Goal: Task Accomplishment & Management: Use online tool/utility

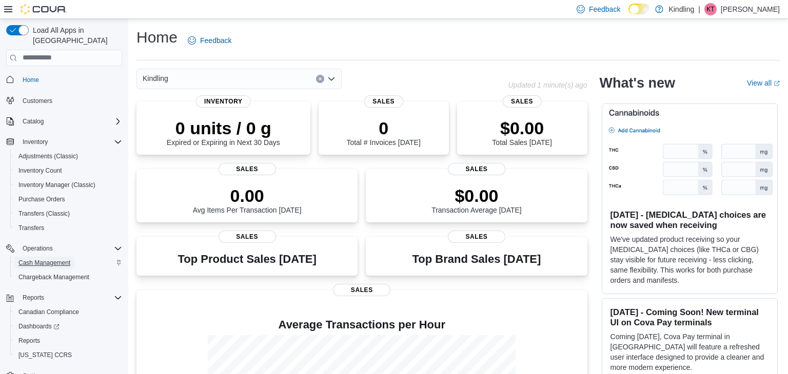
click at [55, 259] on span "Cash Management" at bounding box center [44, 263] width 52 height 8
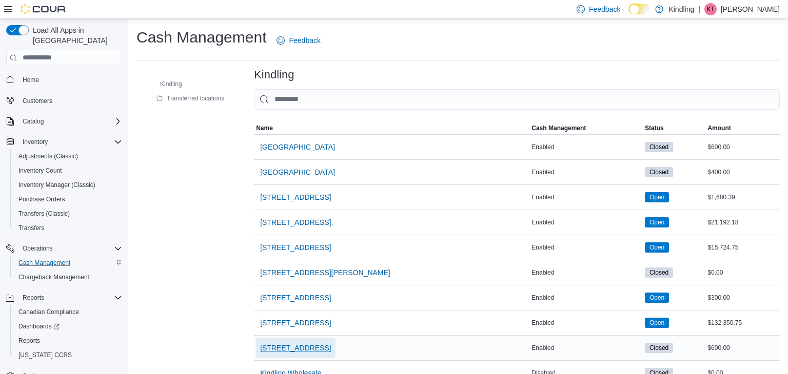
click at [289, 346] on span "[STREET_ADDRESS]" at bounding box center [295, 348] width 71 height 10
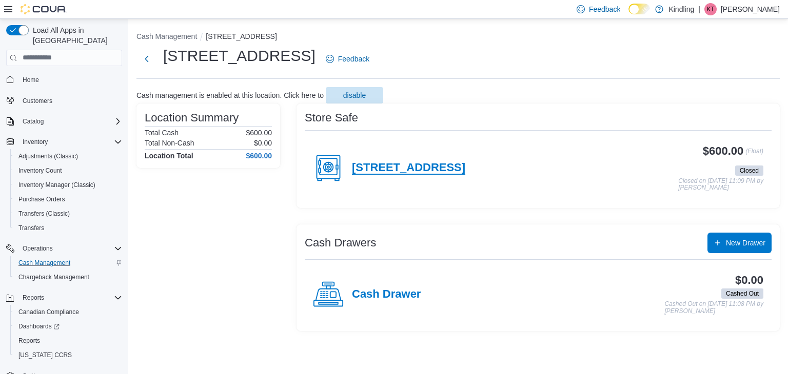
click at [402, 169] on h4 "[STREET_ADDRESS]" at bounding box center [408, 168] width 113 height 13
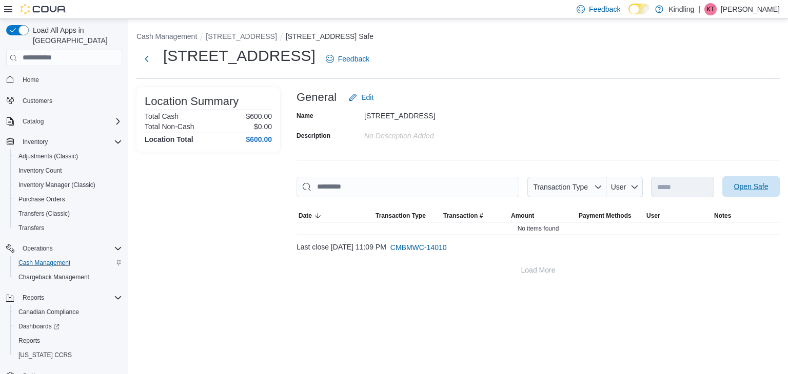
click at [762, 182] on span "Open Safe" at bounding box center [751, 187] width 34 height 10
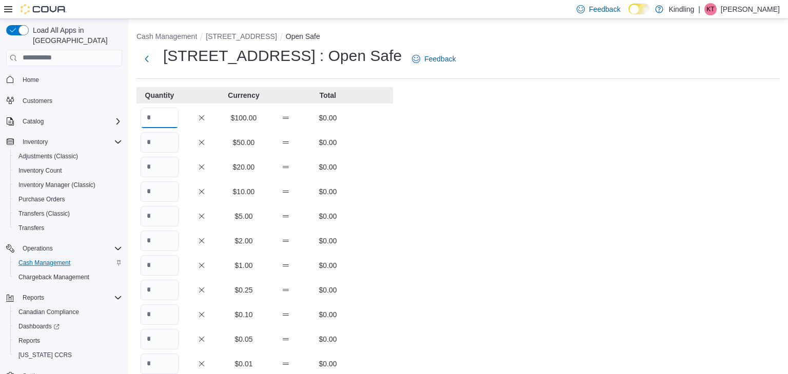
click at [160, 125] on input "Quantity" at bounding box center [160, 118] width 38 height 21
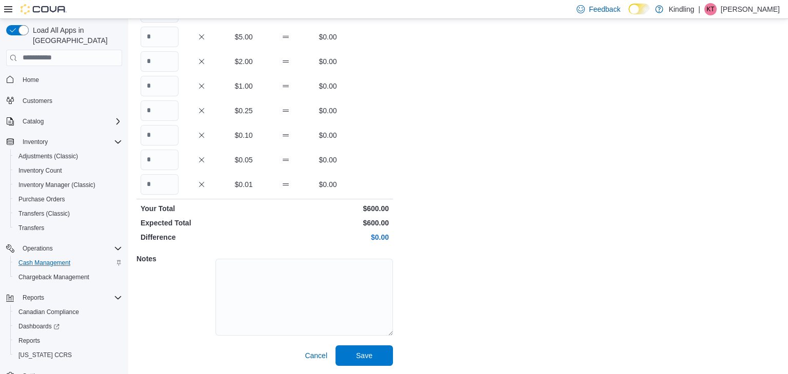
scroll to position [178, 0]
type input "*"
click at [369, 363] on span "Save" at bounding box center [364, 356] width 45 height 21
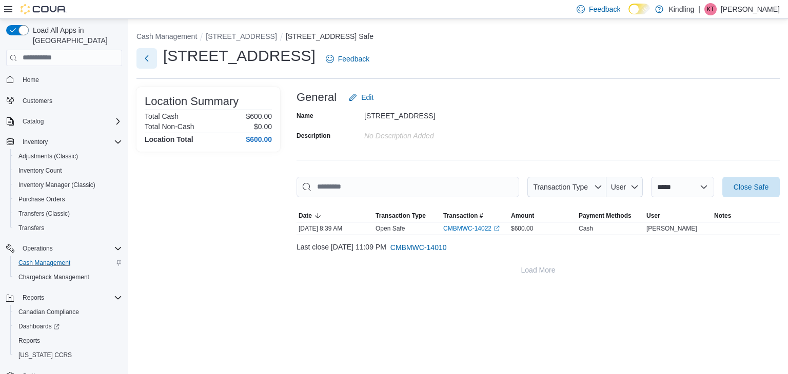
click at [153, 64] on button "Next" at bounding box center [146, 58] width 21 height 21
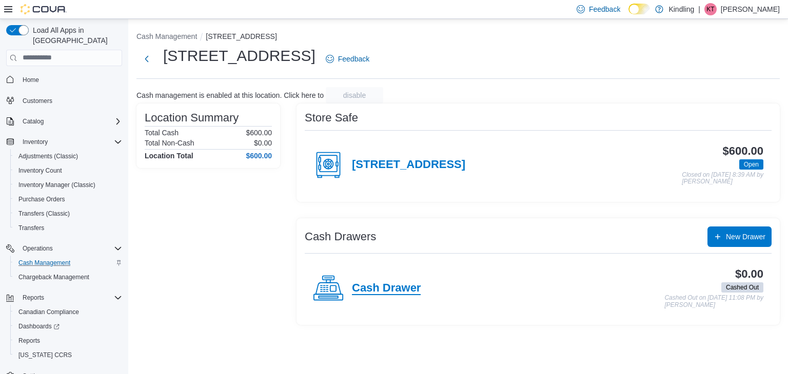
click at [395, 289] on h4 "Cash Drawer" at bounding box center [386, 288] width 69 height 13
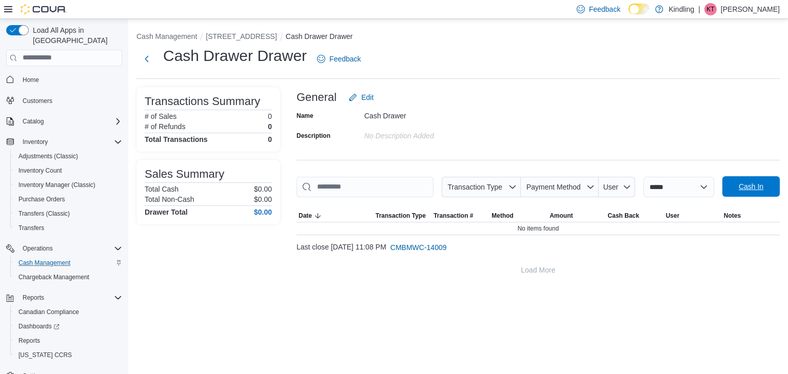
click at [746, 179] on span "Cash In" at bounding box center [750, 186] width 45 height 21
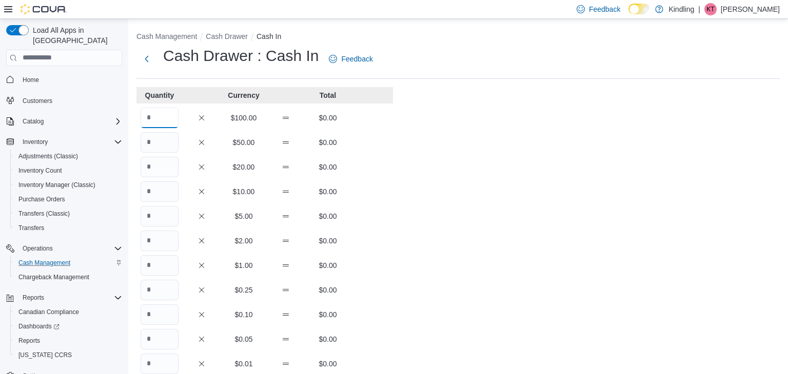
click at [157, 119] on input "Quantity" at bounding box center [160, 118] width 38 height 21
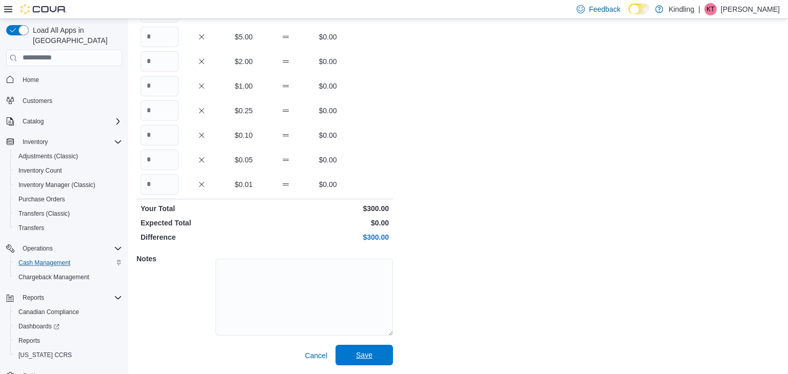
type input "*"
click at [347, 353] on span "Save" at bounding box center [364, 355] width 45 height 21
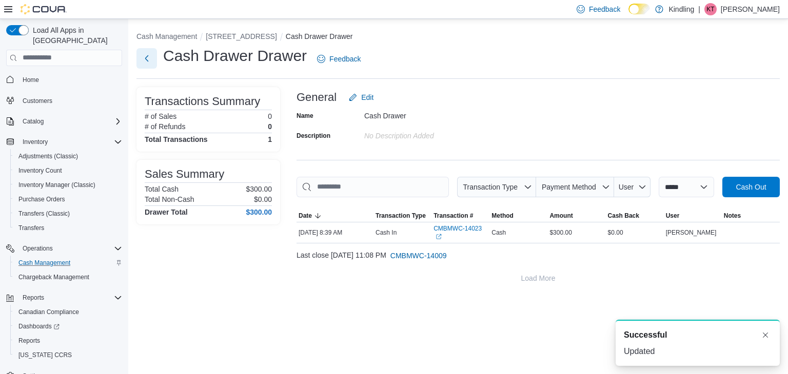
click at [146, 64] on button "Next" at bounding box center [146, 58] width 21 height 21
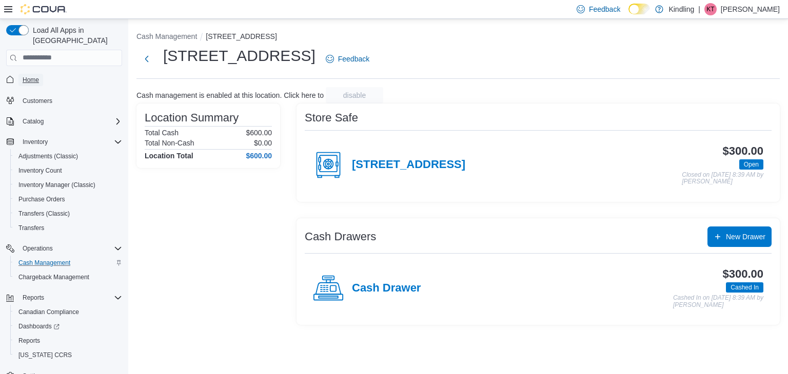
click at [36, 76] on span "Home" at bounding box center [31, 80] width 16 height 8
